Goal: Information Seeking & Learning: Learn about a topic

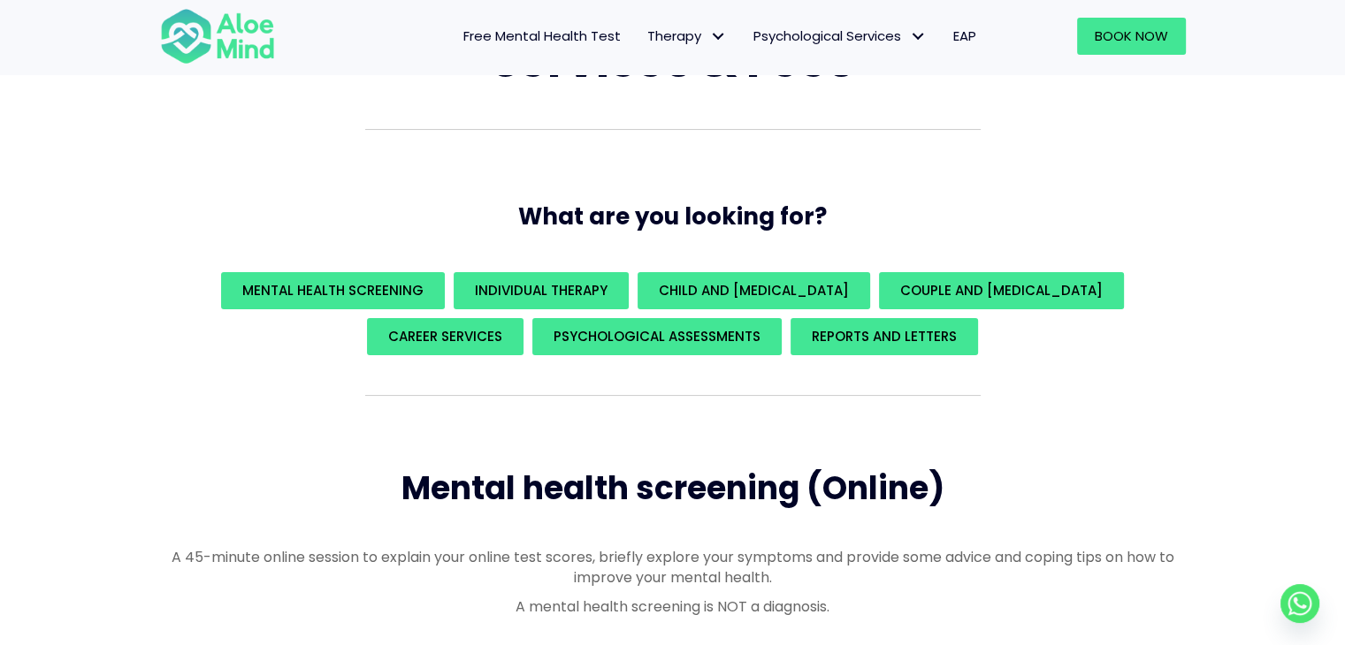
scroll to position [159, 0]
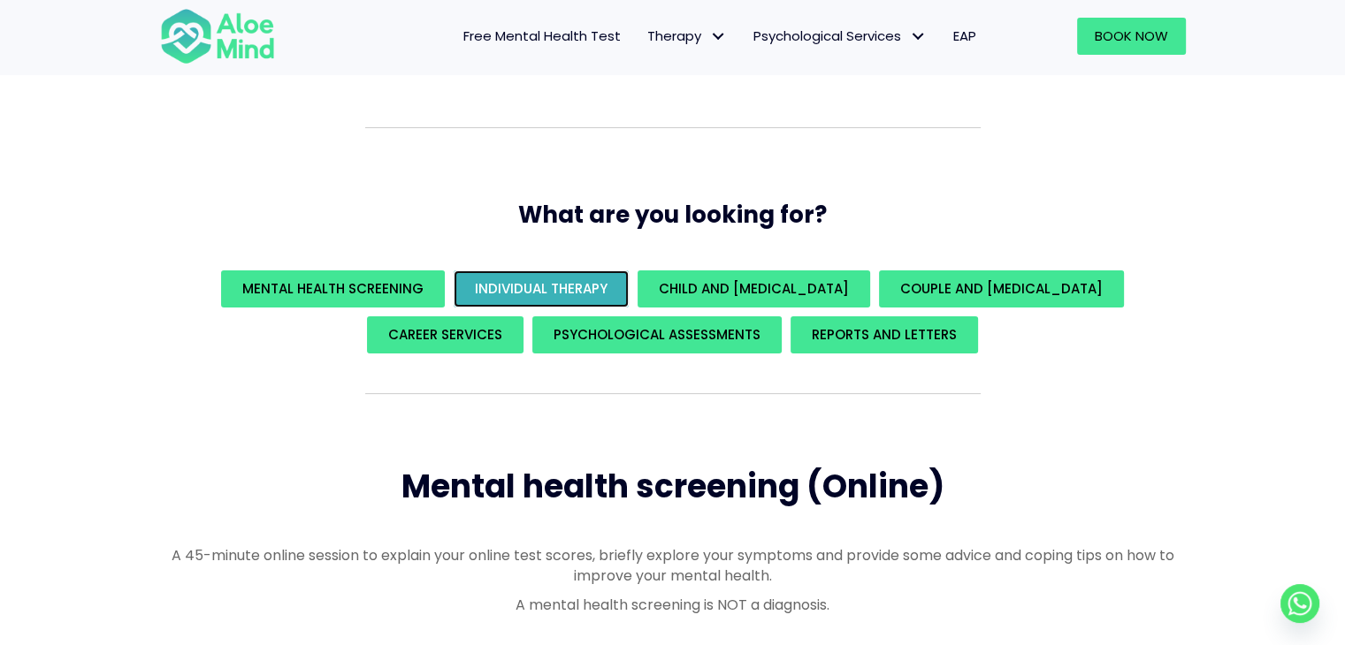
click at [585, 282] on span "Individual Therapy" at bounding box center [541, 288] width 133 height 19
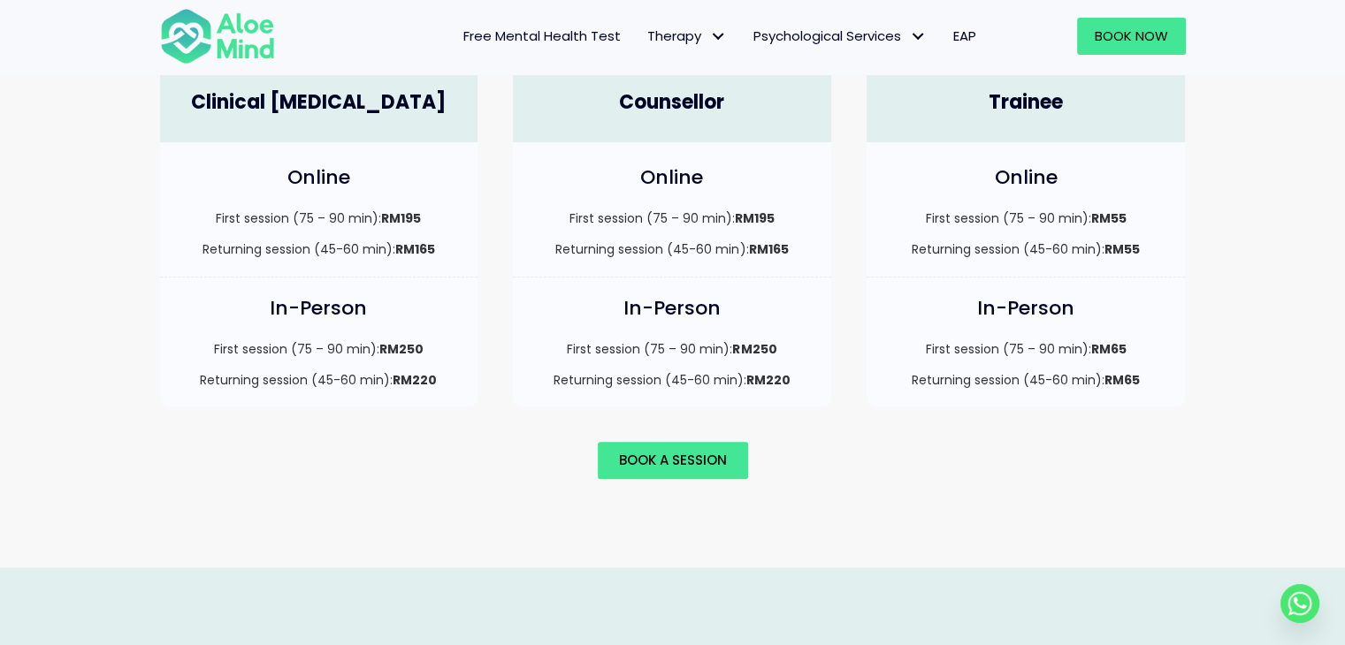
scroll to position [1323, 0]
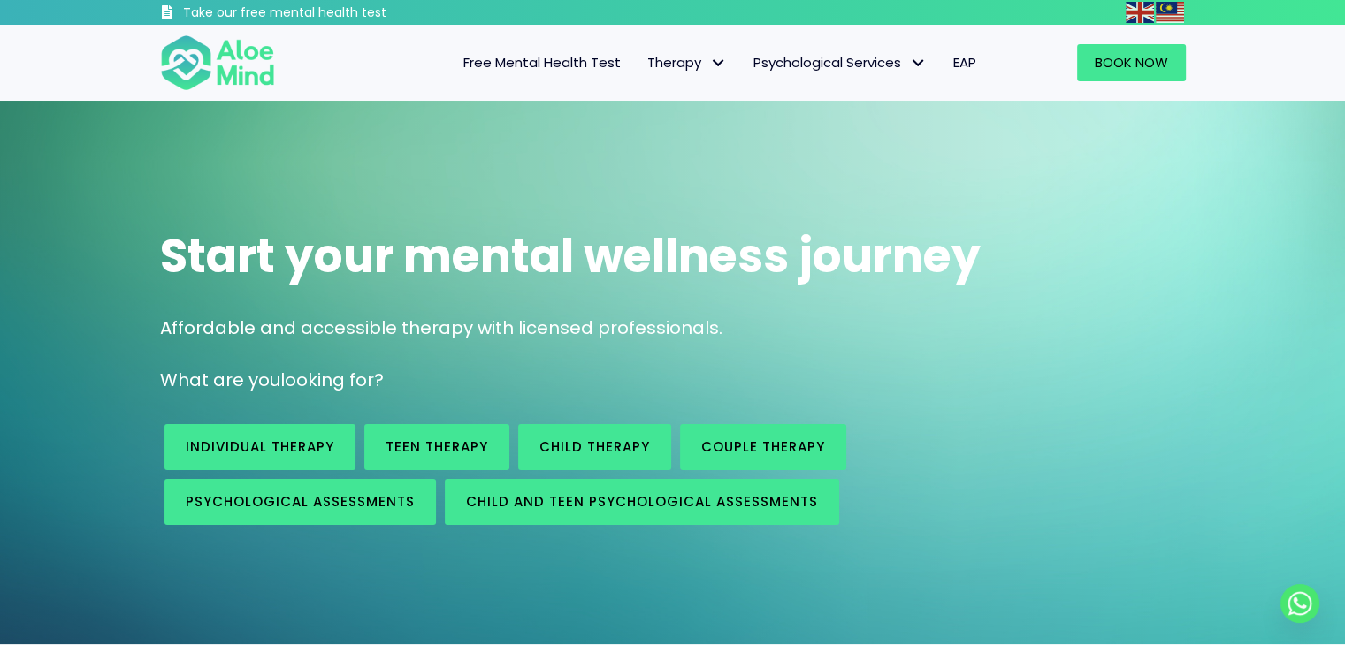
click at [561, 68] on span "Free Mental Health Test" at bounding box center [541, 62] width 157 height 19
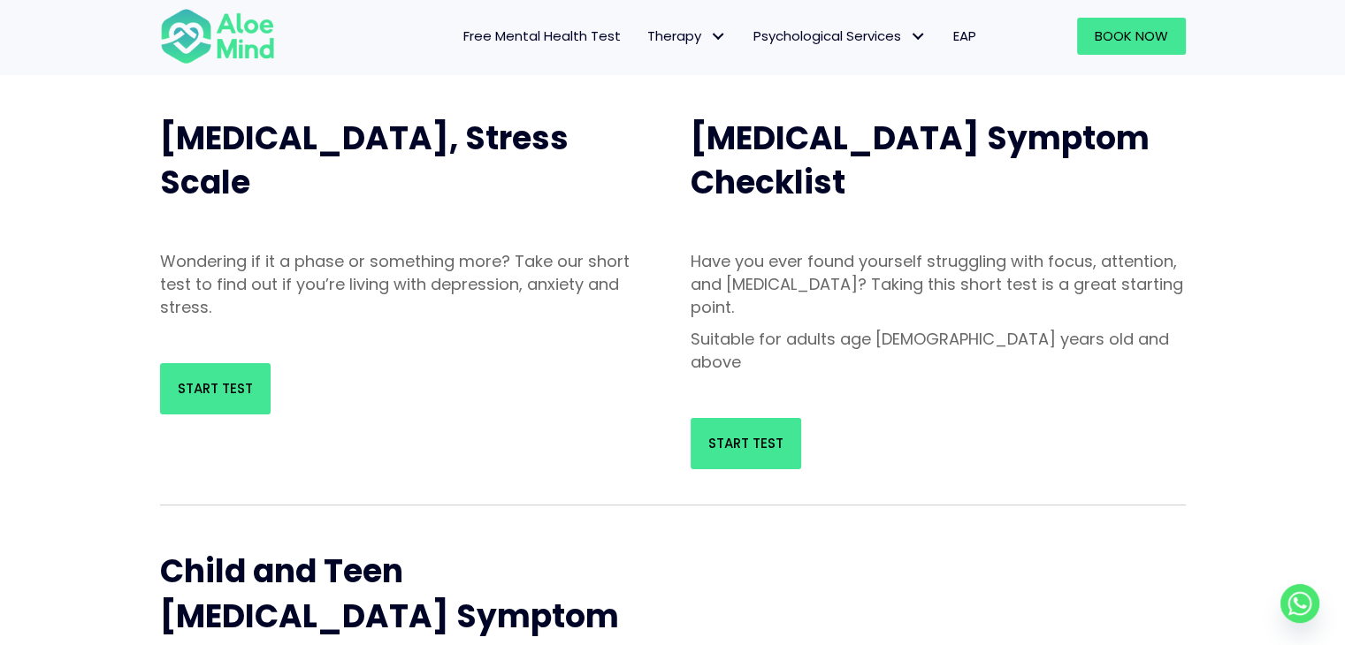
scroll to position [182, 0]
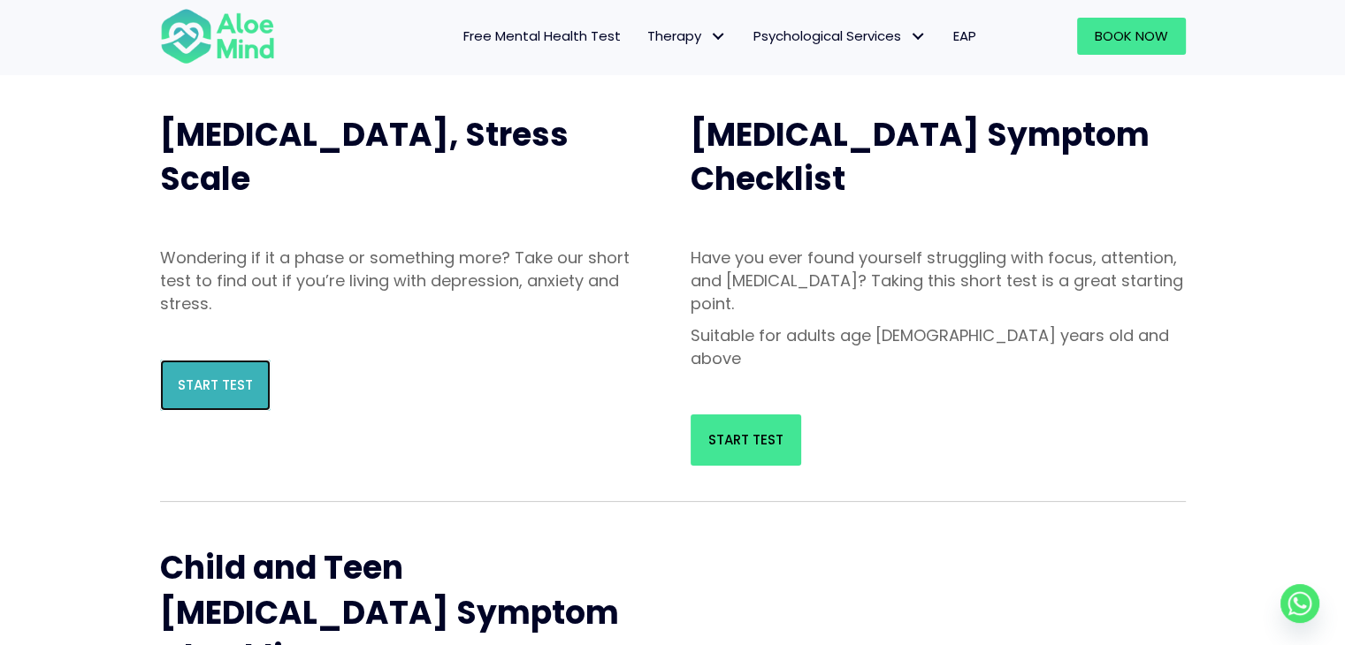
click at [227, 390] on span "Start Test" at bounding box center [215, 385] width 75 height 19
